Goal: Transaction & Acquisition: Obtain resource

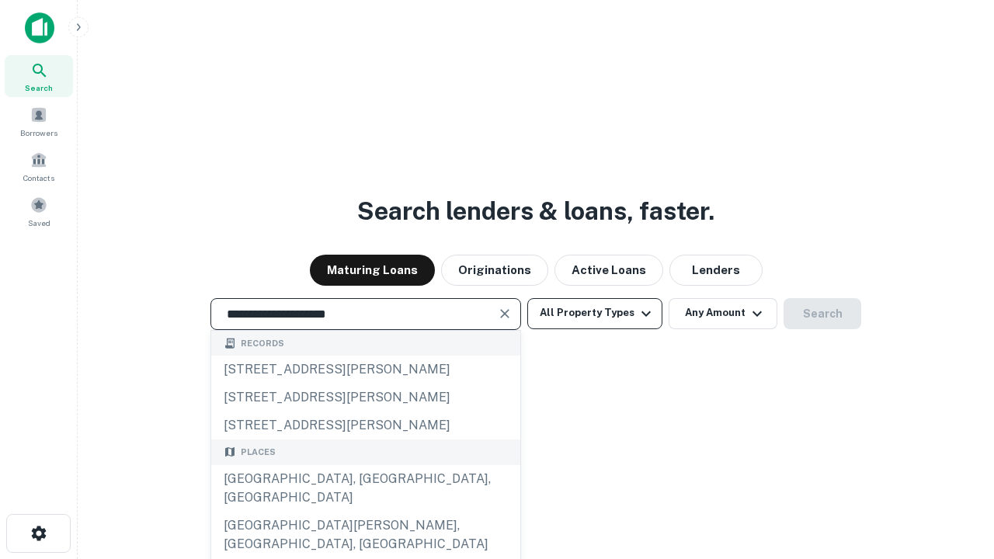
click at [365, 512] on div "Santa Monica, CA, USA" at bounding box center [365, 488] width 309 height 47
click at [595, 313] on button "All Property Types" at bounding box center [594, 313] width 135 height 31
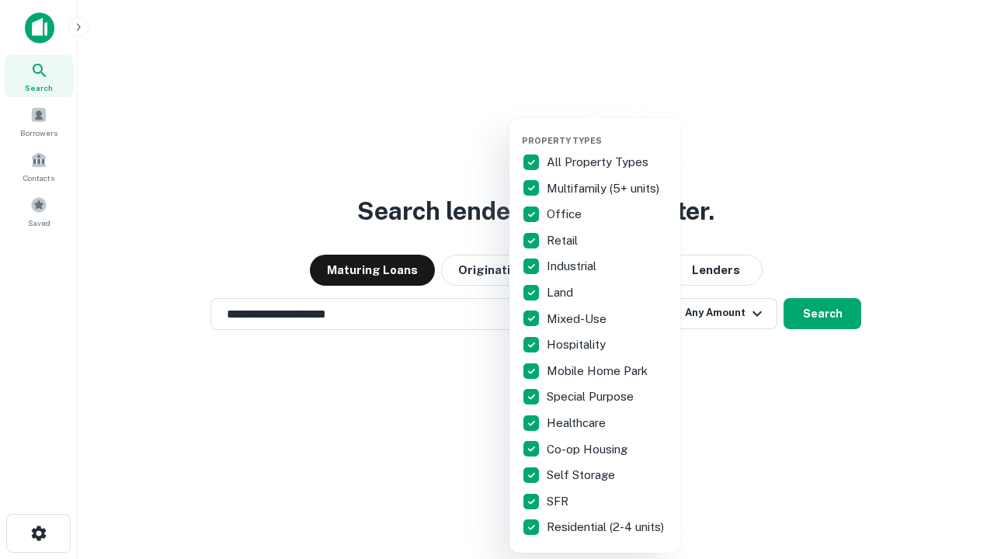
type input "**********"
click at [608, 131] on button "button" at bounding box center [607, 131] width 171 height 1
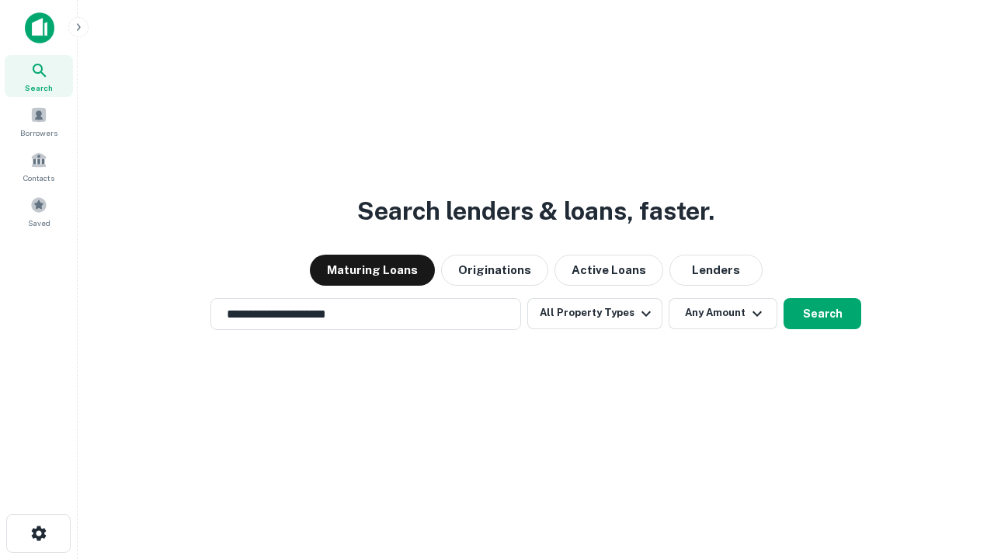
scroll to position [24, 0]
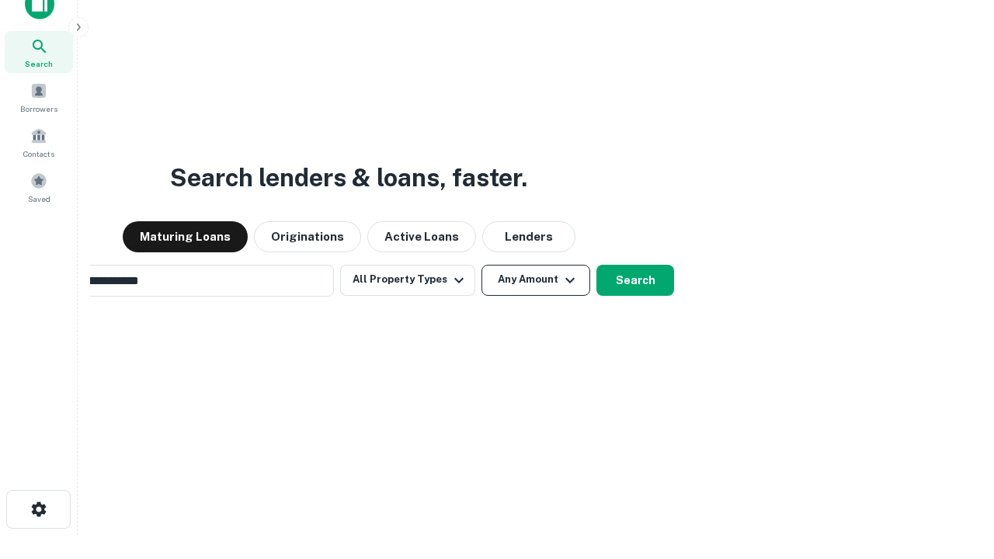
click at [482, 265] on button "Any Amount" at bounding box center [536, 280] width 109 height 31
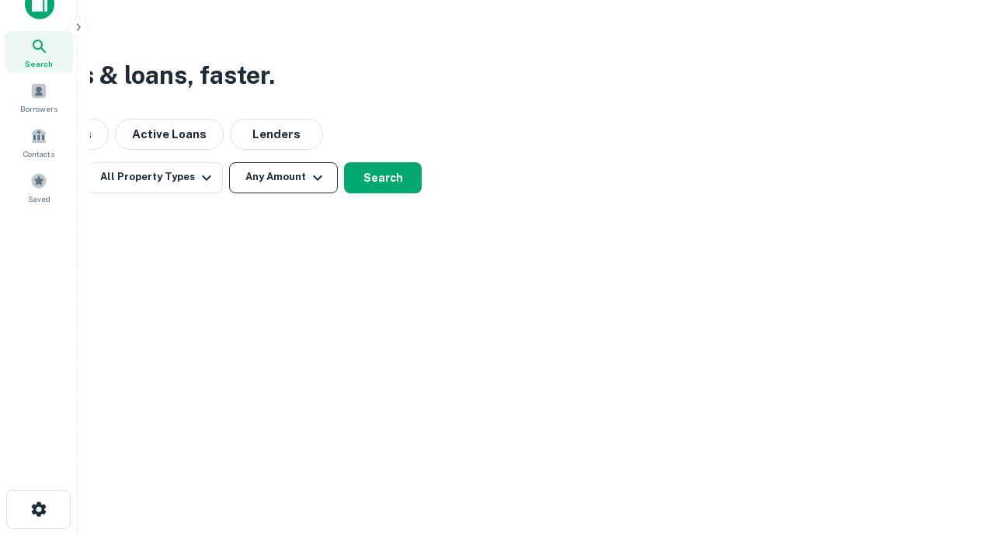
scroll to position [25, 0]
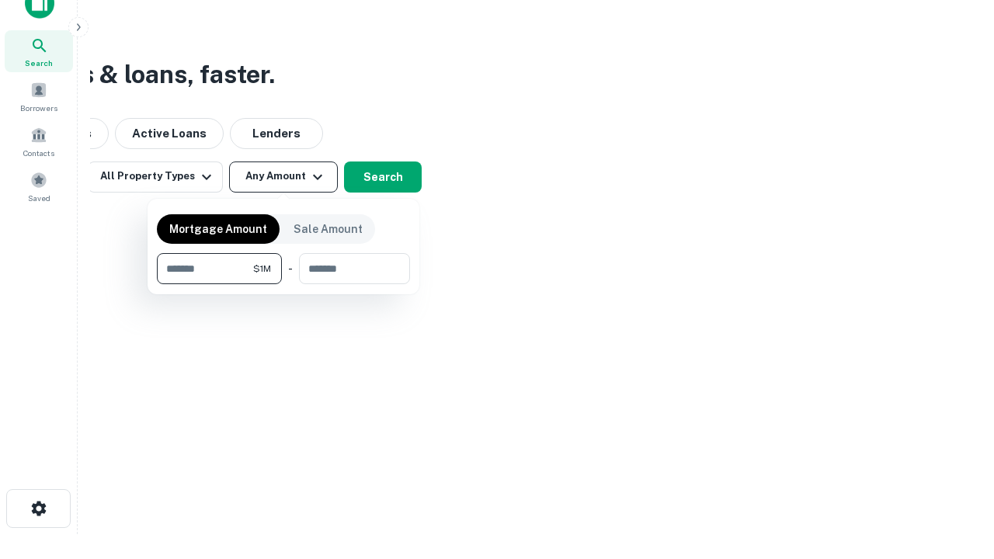
type input "*******"
click at [284, 284] on button "button" at bounding box center [283, 284] width 253 height 1
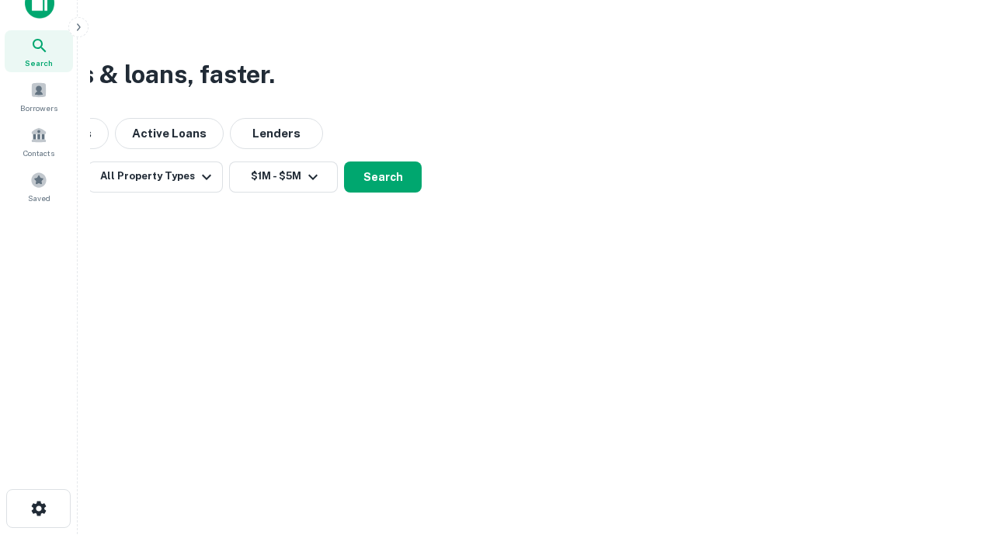
scroll to position [24, 0]
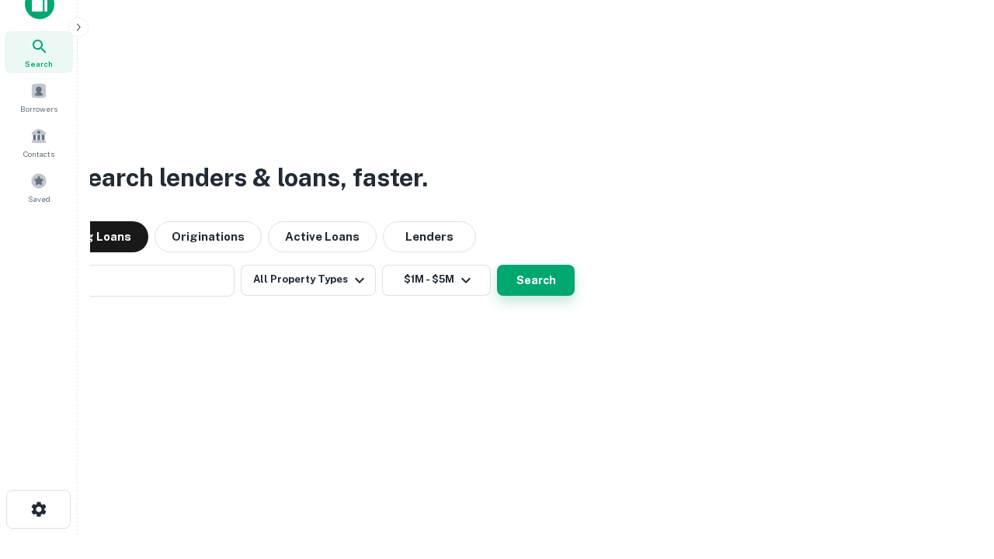
click at [497, 265] on button "Search" at bounding box center [536, 280] width 78 height 31
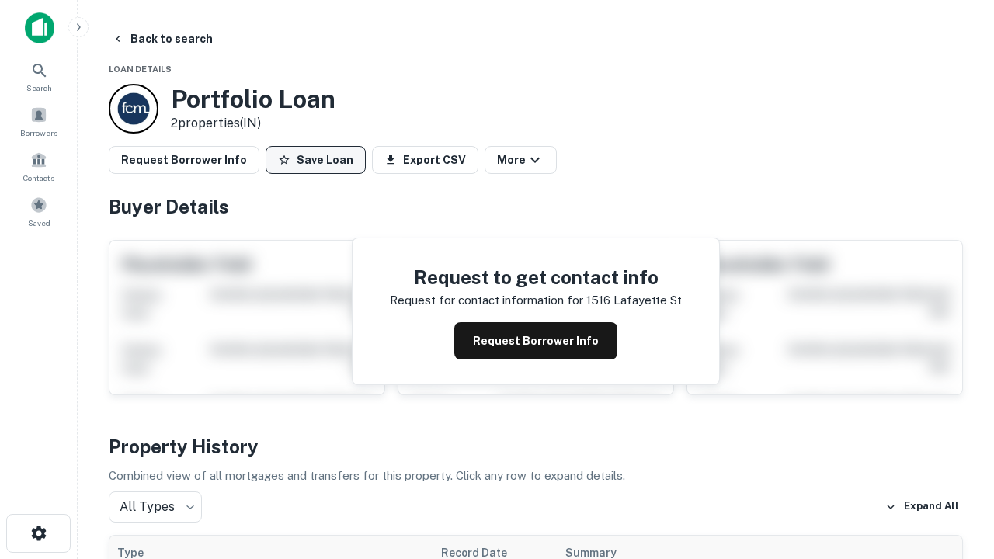
click at [315, 160] on button "Save Loan" at bounding box center [316, 160] width 100 height 28
